Goal: Task Accomplishment & Management: Manage account settings

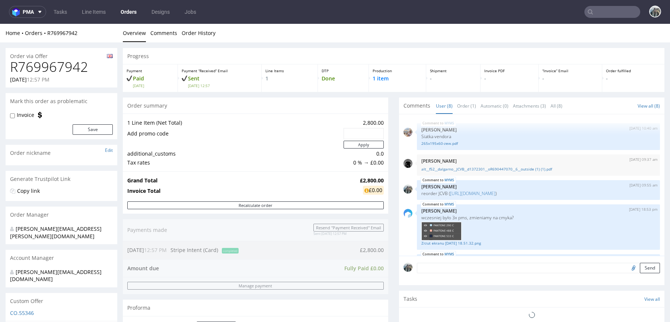
scroll to position [101, 0]
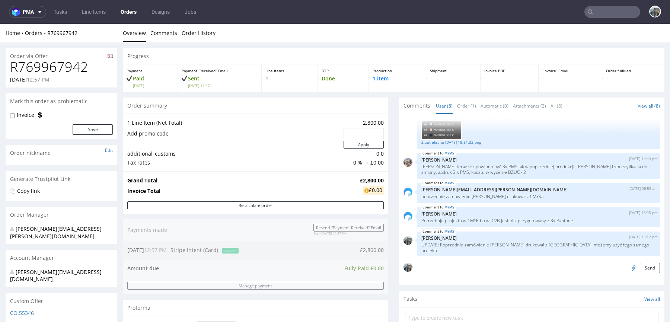
click at [45, 81] on span "12:57 PM" at bounding box center [38, 79] width 23 height 7
click at [51, 69] on h1 "R769967942" at bounding box center [61, 67] width 103 height 15
click at [52, 69] on h1 "R769967942" at bounding box center [61, 67] width 103 height 15
copy h1 "R769967942"
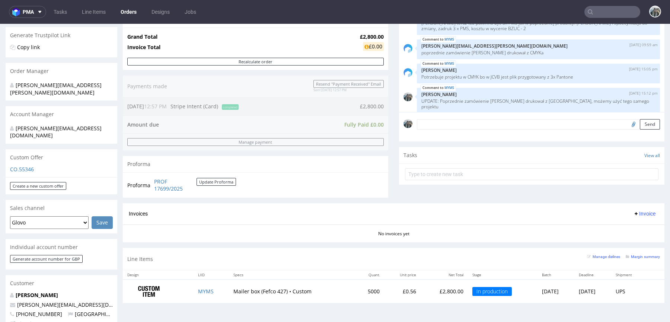
scroll to position [227, 0]
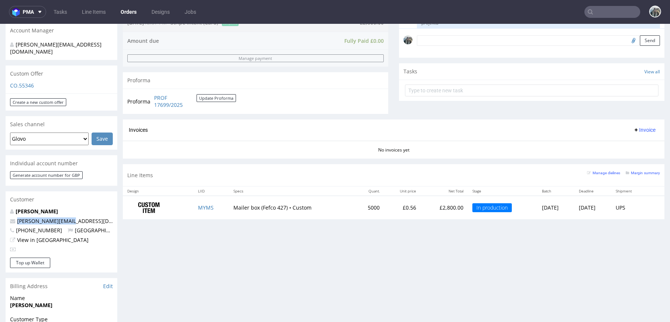
drag, startPoint x: 74, startPoint y: 206, endPoint x: 0, endPoint y: 209, distance: 74.1
click at [0, 207] on div "Order via Offer R769967942 05.08.2025 12:57 PM Mark this order as problematic I…" at bounding box center [335, 179] width 670 height 728
copy span "craig@evolume.co.uk"
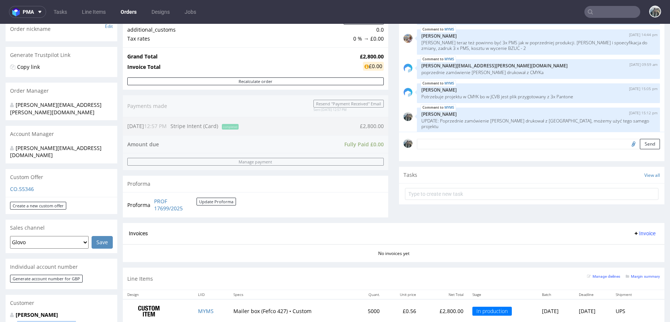
scroll to position [0, 0]
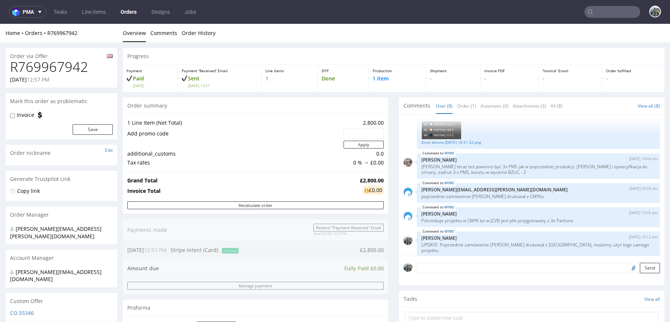
click at [61, 73] on h1 "R769967942" at bounding box center [61, 67] width 103 height 15
copy h1 "R769967942"
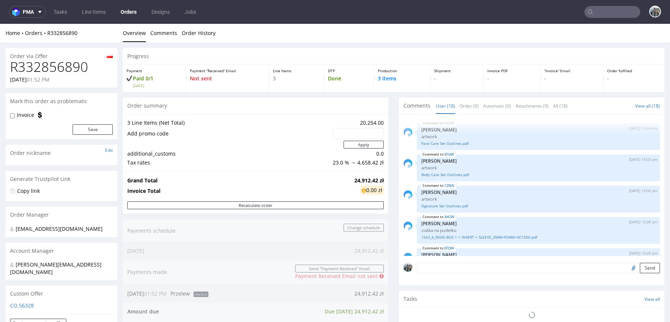
scroll to position [383, 0]
